Goal: Information Seeking & Learning: Obtain resource

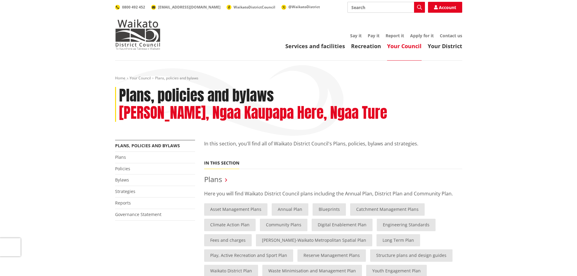
click at [128, 191] on link "Strategies" at bounding box center [125, 191] width 20 height 6
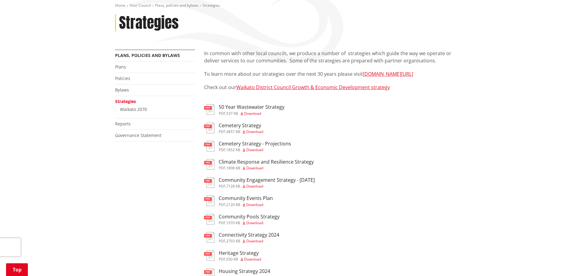
scroll to position [71, 0]
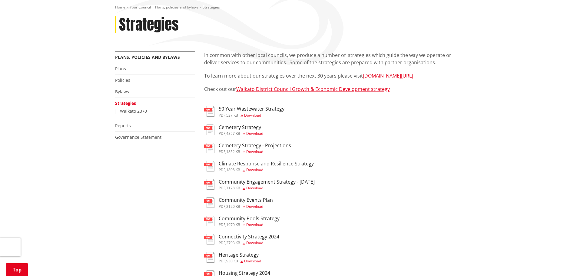
click at [120, 69] on link "Plans" at bounding box center [120, 69] width 11 height 6
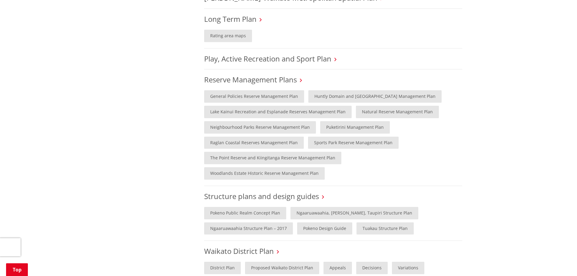
scroll to position [397, 0]
click at [238, 127] on link "Neighbourhood Parks Reserve Management Plan" at bounding box center [260, 127] width 112 height 12
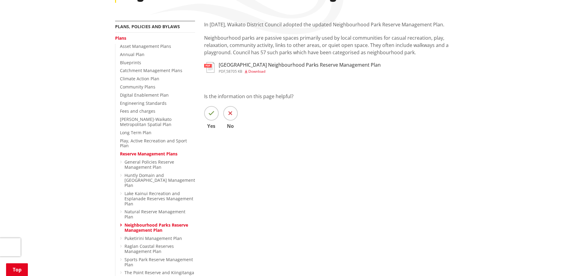
scroll to position [102, 0]
click at [266, 68] on h3 "Waikato District Neighbourhood Parks Reserve Management Plan" at bounding box center [300, 65] width 162 height 6
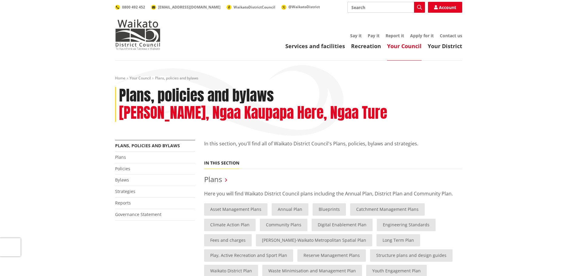
click at [115, 157] on link "Plans" at bounding box center [120, 157] width 11 height 6
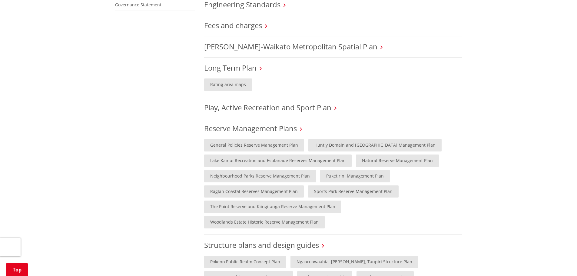
scroll to position [358, 0]
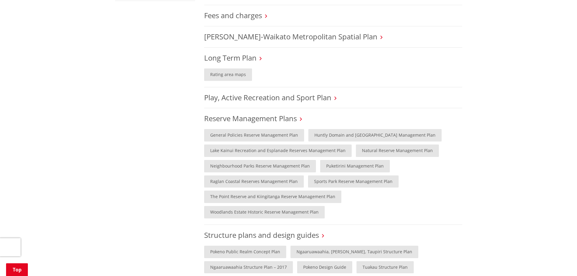
click at [348, 182] on link "Sports Park Reserve Management Plan" at bounding box center [353, 181] width 91 height 12
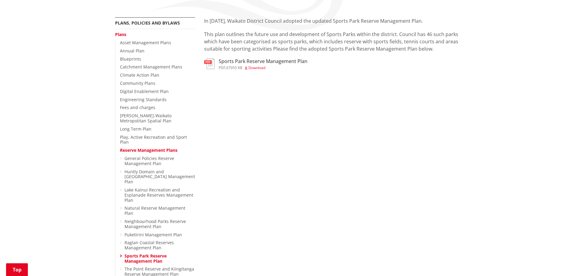
scroll to position [106, 0]
click at [275, 61] on h3 "Sports Park Reserve Management Plan" at bounding box center [263, 61] width 89 height 6
